Goal: Check status: Check status

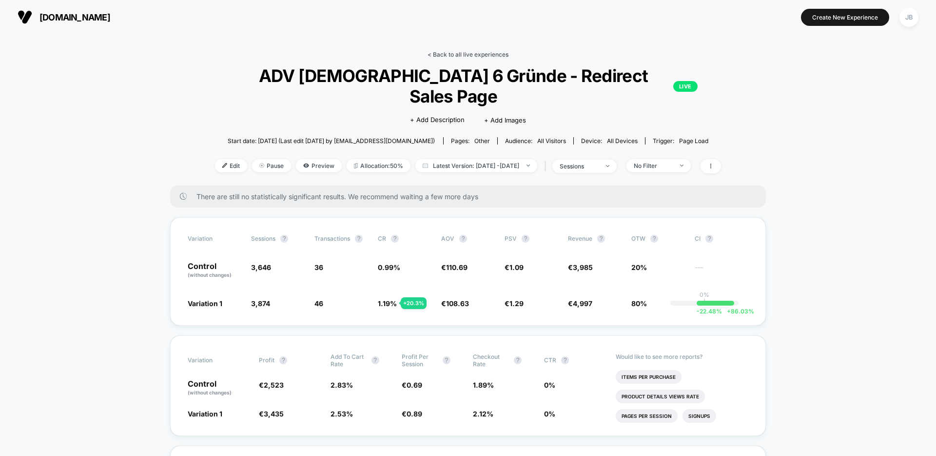
click at [458, 52] on link "< Back to all live experiences" at bounding box center [468, 54] width 81 height 7
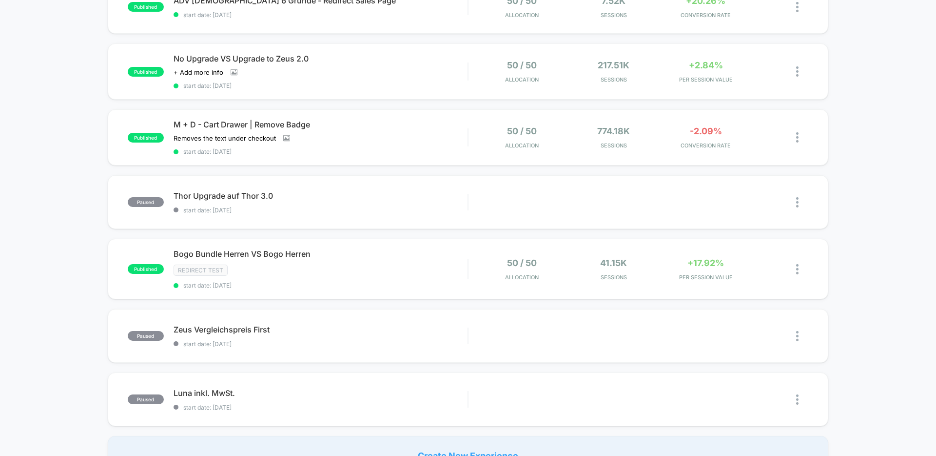
scroll to position [445, 0]
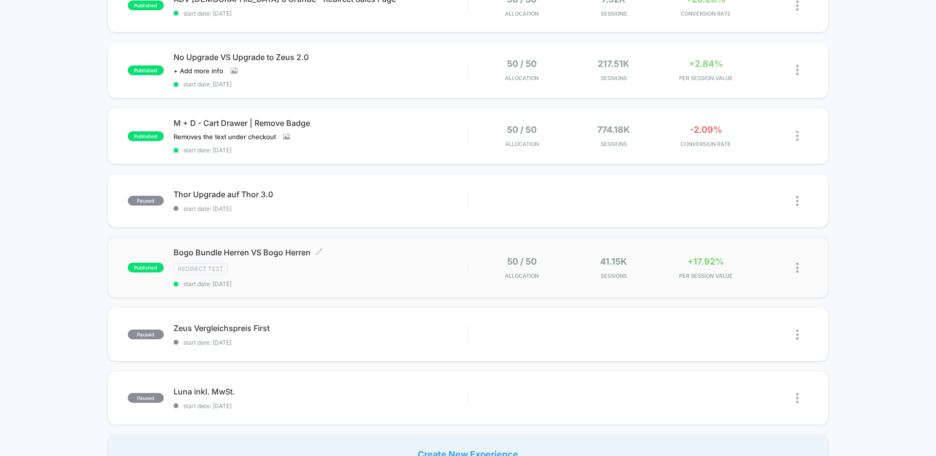
click at [337, 283] on span "start date: [DATE]" at bounding box center [321, 283] width 294 height 7
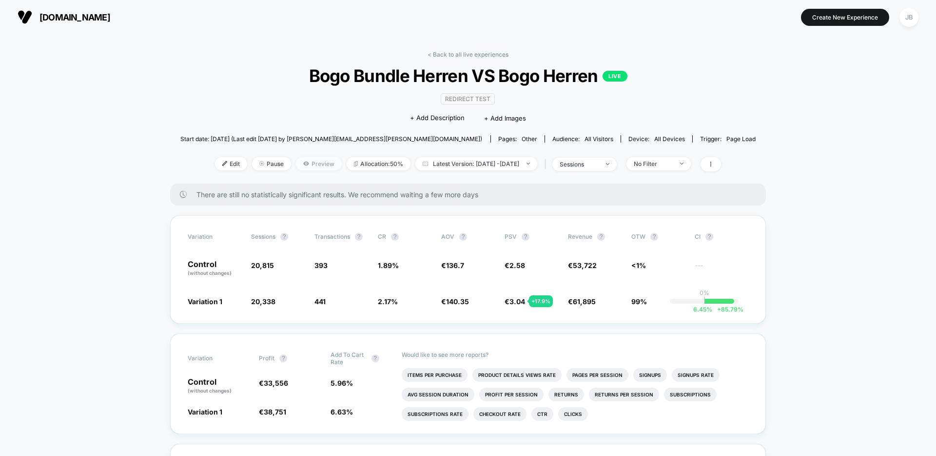
click at [305, 162] on span "Preview" at bounding box center [319, 163] width 46 height 13
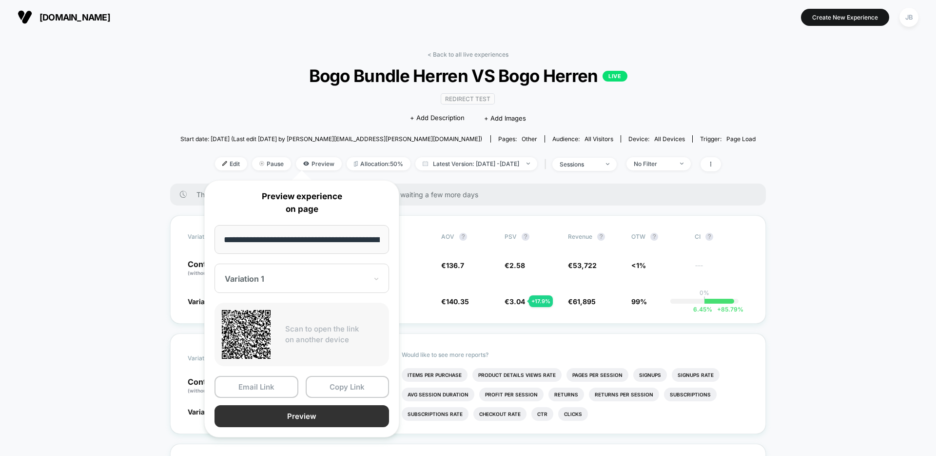
click at [299, 419] on button "Preview" at bounding box center [302, 416] width 175 height 22
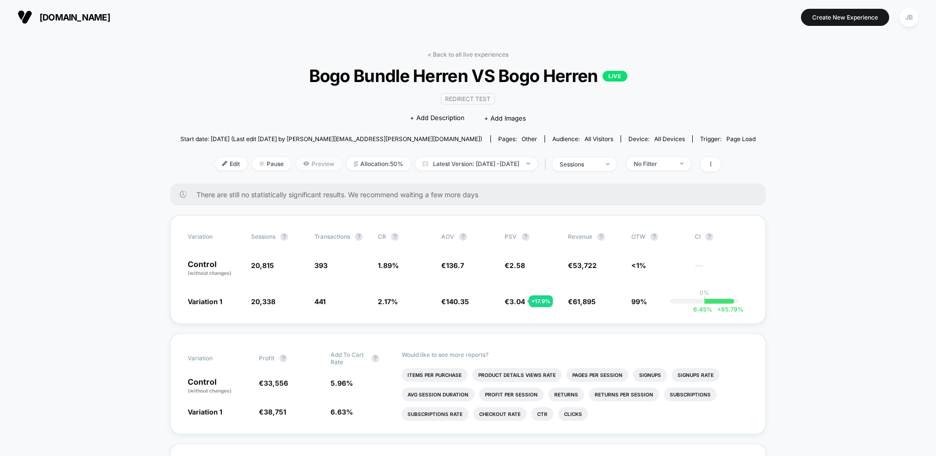
click at [306, 165] on span "Preview" at bounding box center [319, 163] width 46 height 13
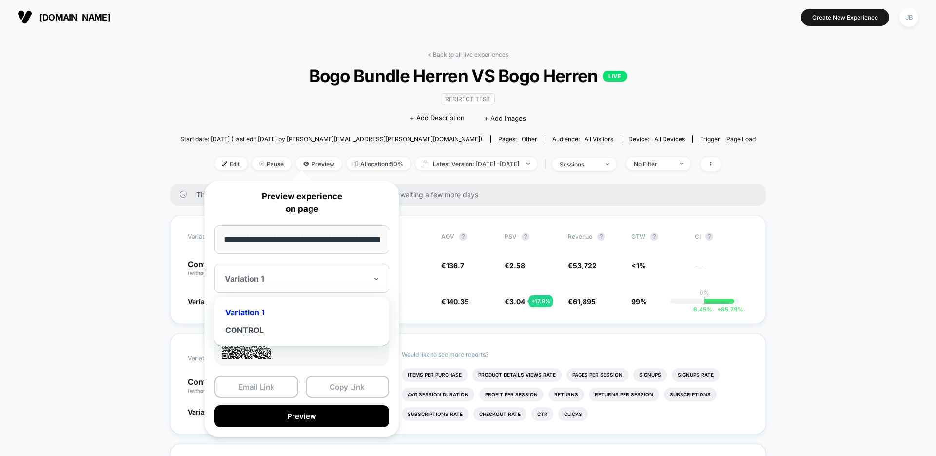
click at [332, 267] on div "Variation 1" at bounding box center [302, 277] width 175 height 29
click at [268, 325] on div "CONTROL" at bounding box center [301, 330] width 165 height 18
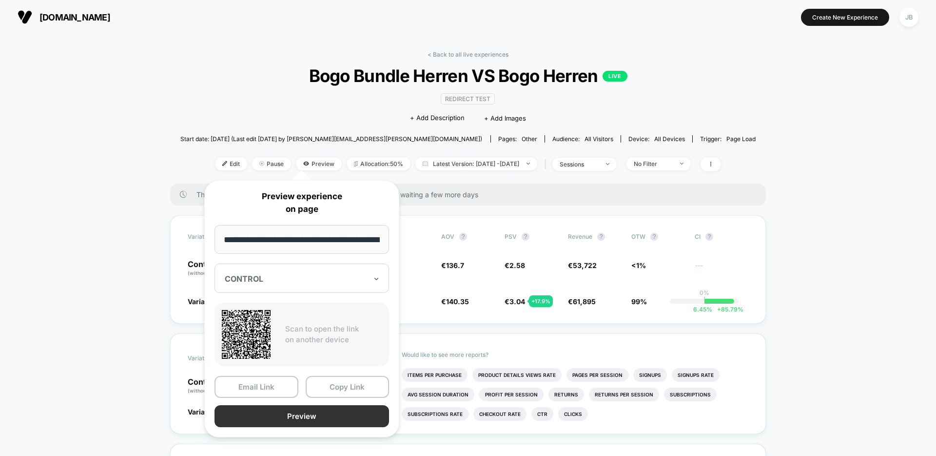
click at [271, 419] on button "Preview" at bounding box center [302, 416] width 175 height 22
